Goal: Information Seeking & Learning: Learn about a topic

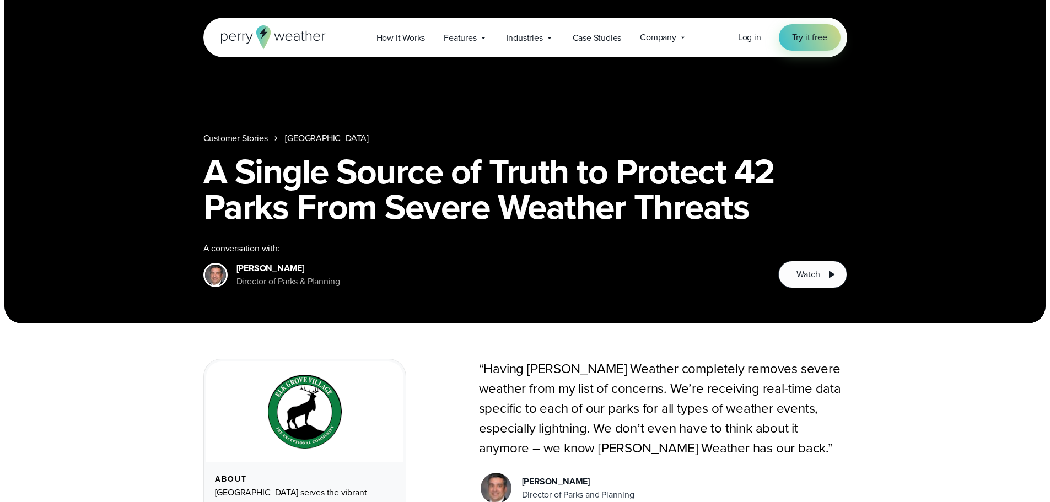
scroll to position [55, 0]
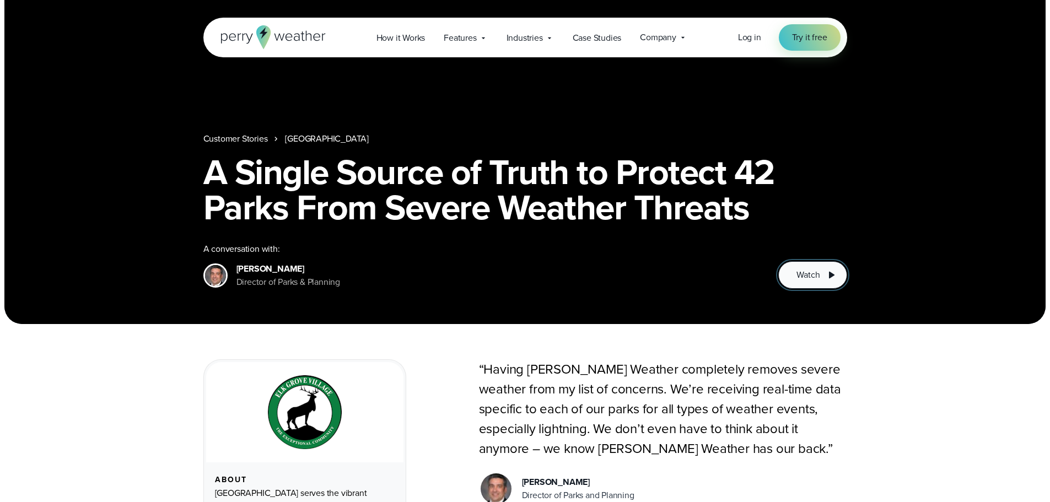
click at [826, 277] on icon at bounding box center [830, 274] width 13 height 13
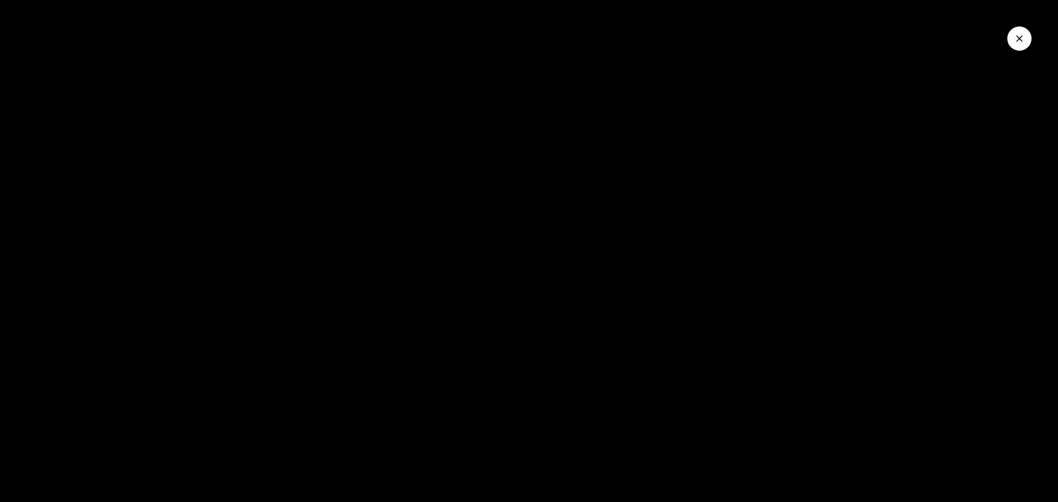
click at [1018, 38] on icon "Close Video" at bounding box center [1019, 38] width 11 height 11
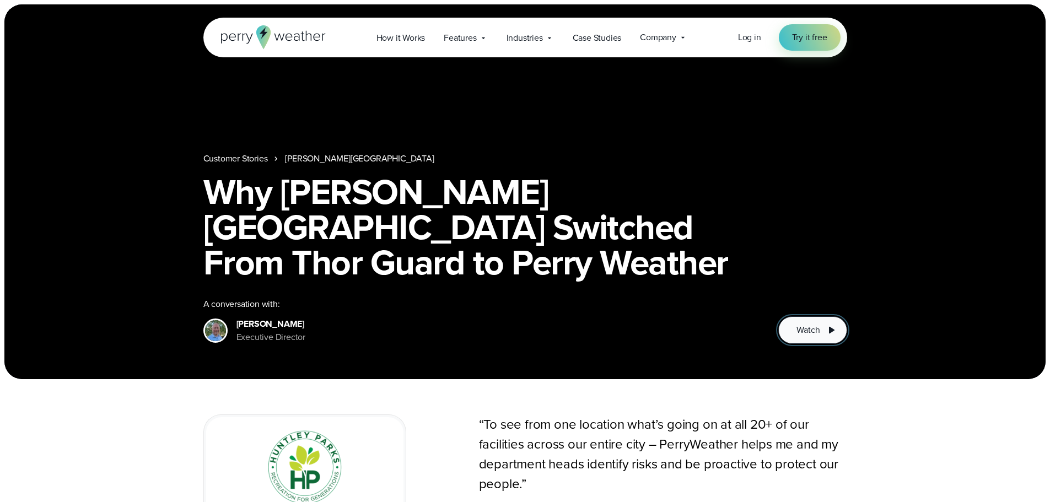
click at [814, 322] on button "Watch" at bounding box center [812, 330] width 68 height 28
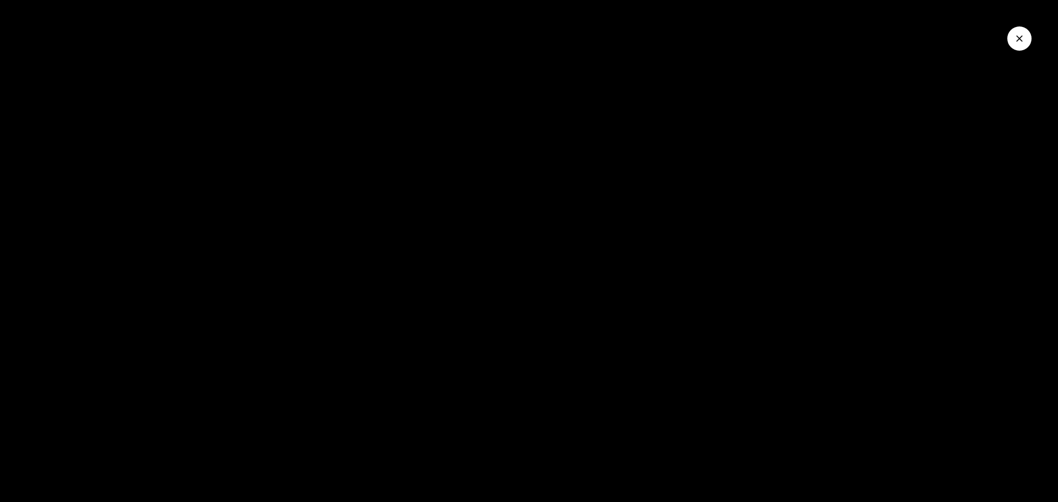
click at [1028, 39] on button "Close Video" at bounding box center [1019, 38] width 24 height 24
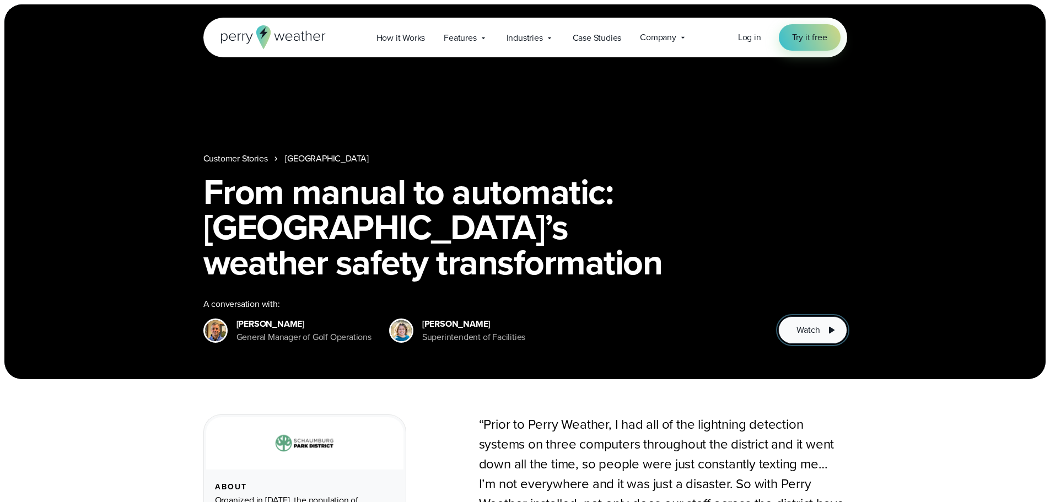
click at [824, 330] on icon at bounding box center [830, 329] width 13 height 13
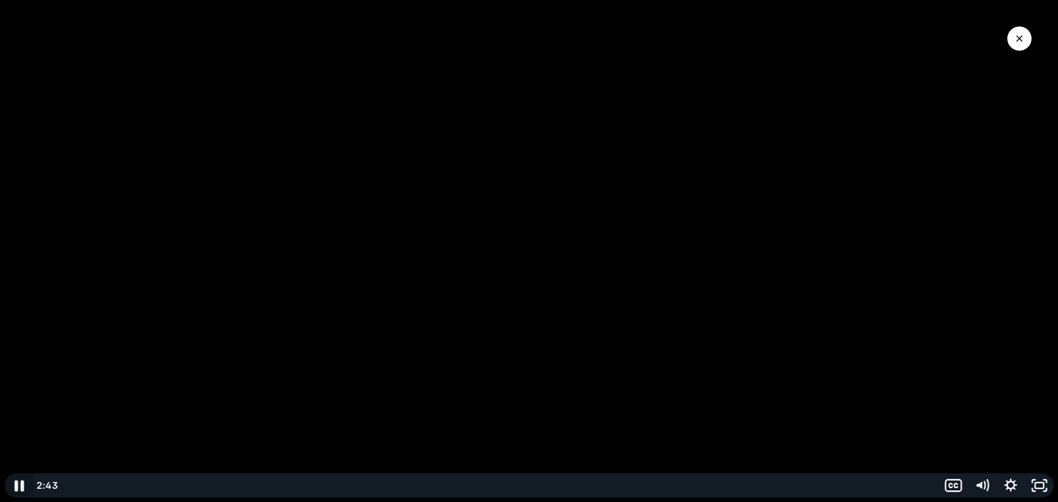
click at [21, 484] on icon "Pause" at bounding box center [18, 486] width 9 height 11
click at [19, 482] on icon "Play Video" at bounding box center [19, 486] width 7 height 10
